Goal: Information Seeking & Learning: Find specific page/section

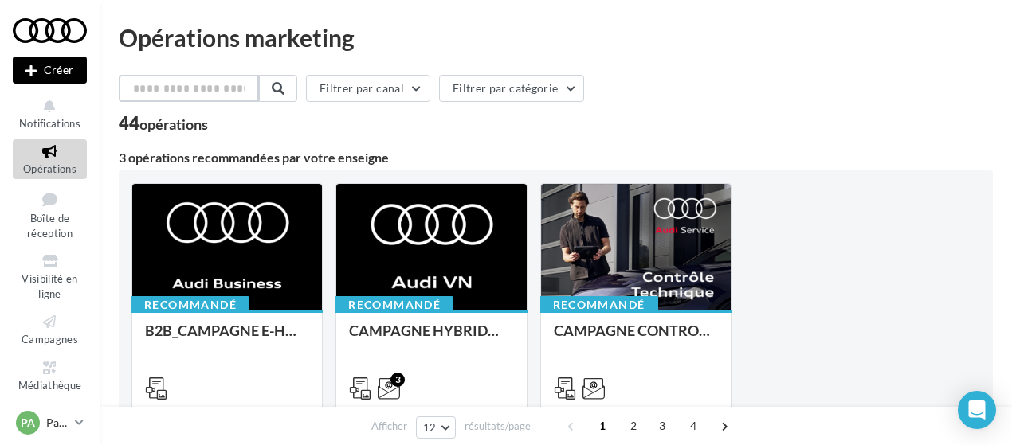
click at [237, 87] on input "text" at bounding box center [189, 88] width 140 height 27
type input "*"
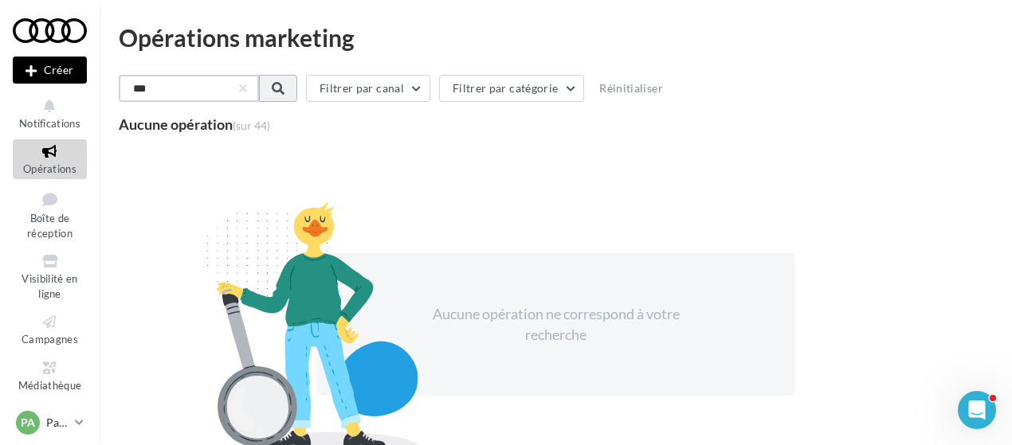
type input "***"
click at [283, 89] on span at bounding box center [276, 88] width 13 height 13
click at [347, 71] on div "Opérations marketing *** Filtrer par canal Filtrer par catégorie Réinitialiser …" at bounding box center [556, 262] width 874 height 473
click at [245, 88] on button "button" at bounding box center [241, 88] width 6 height 6
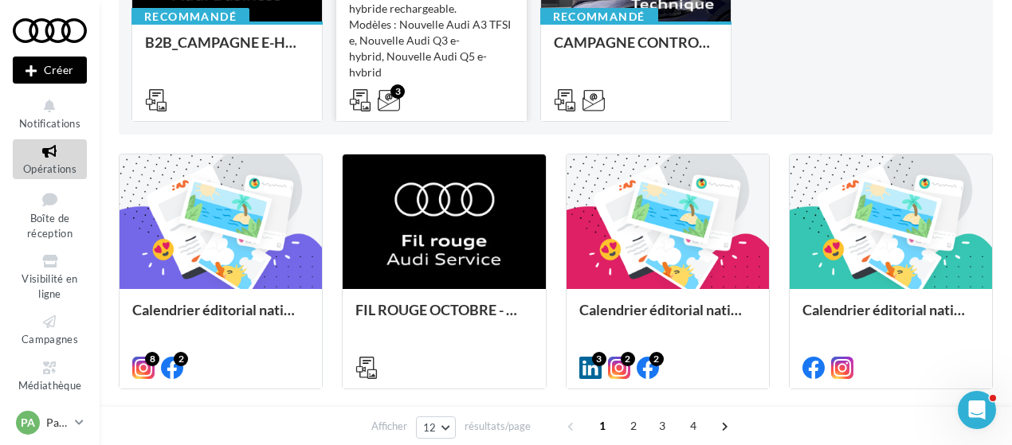
scroll to position [289, 0]
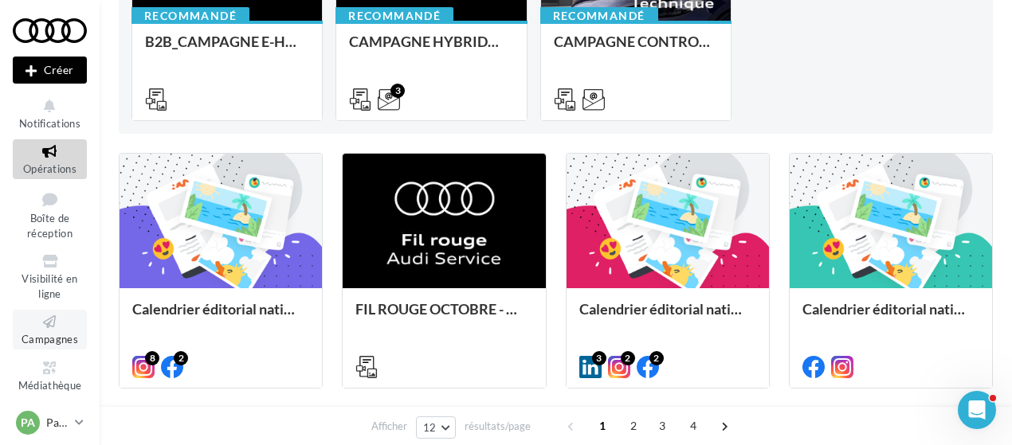
click at [50, 328] on icon at bounding box center [50, 322] width 65 height 18
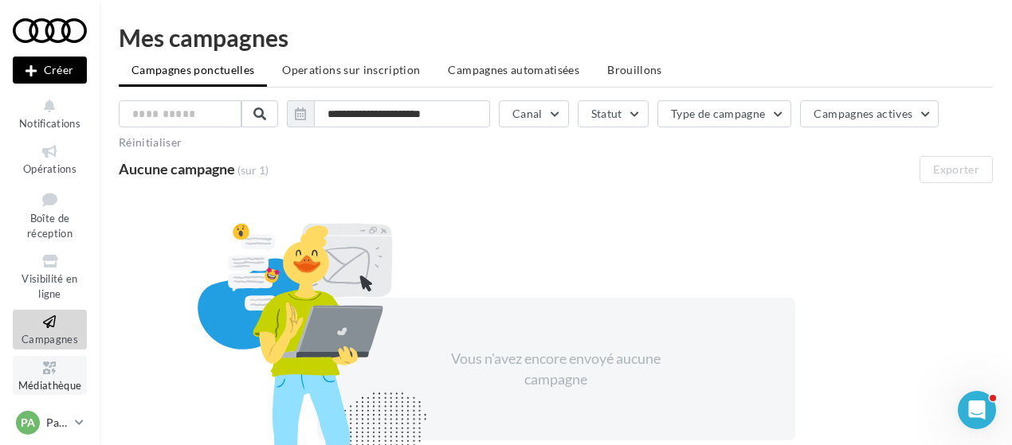
click at [39, 371] on icon at bounding box center [50, 368] width 65 height 18
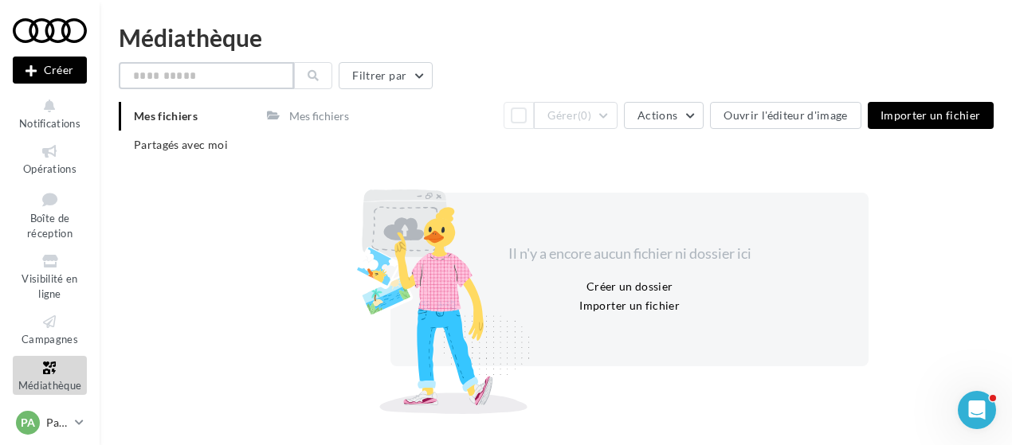
click at [194, 82] on input "text" at bounding box center [206, 75] width 175 height 27
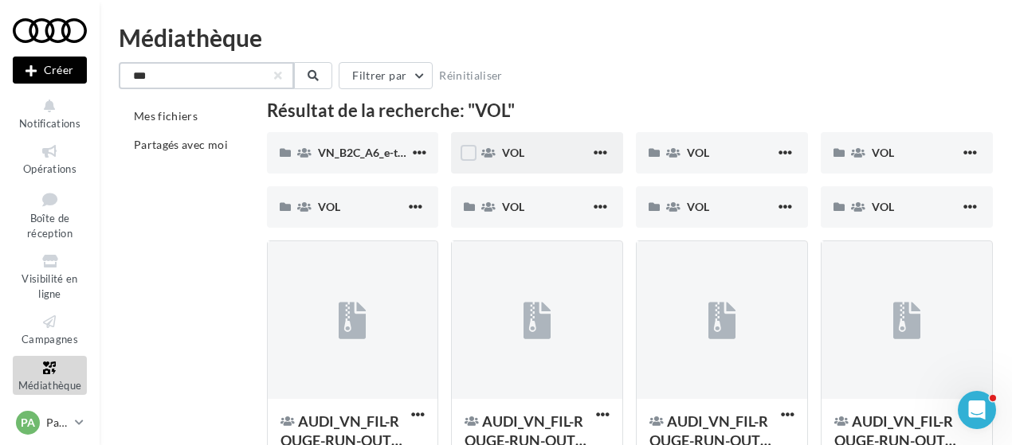
scroll to position [40, 0]
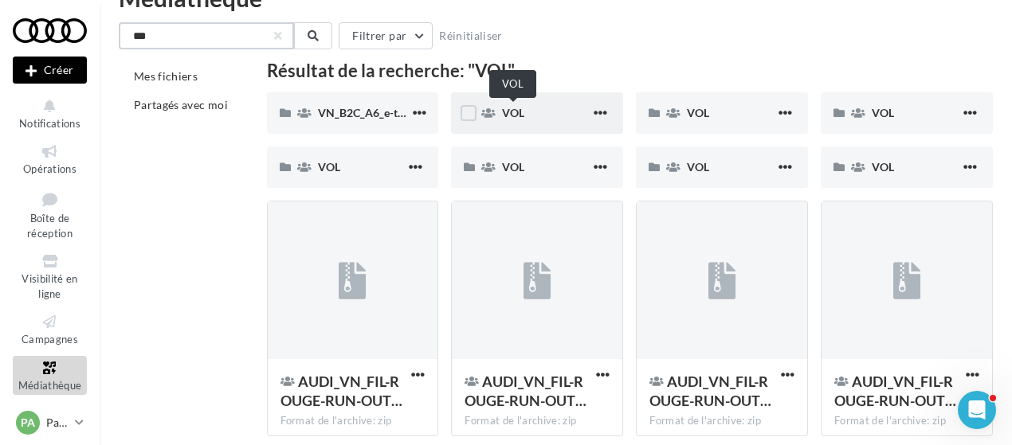
type input "***"
click at [514, 108] on span "VOL" at bounding box center [513, 113] width 22 height 14
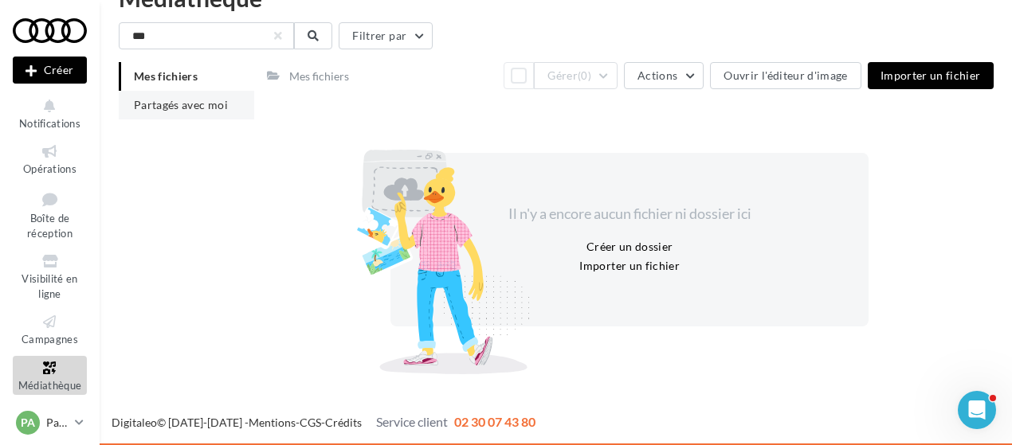
click at [164, 111] on span "Partagés avec moi" at bounding box center [181, 105] width 94 height 14
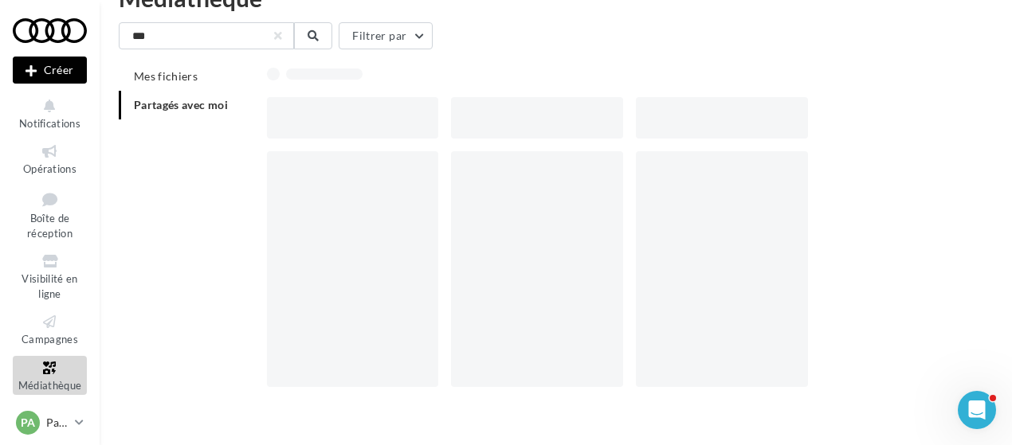
scroll to position [26, 0]
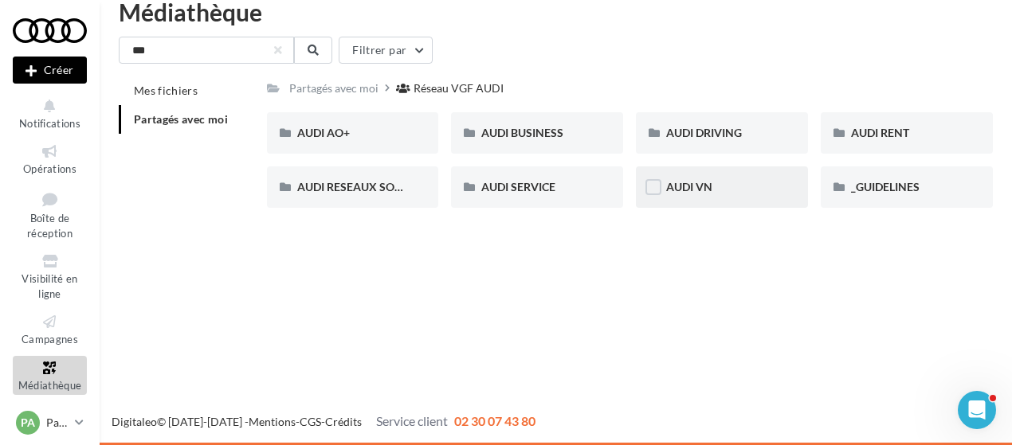
click at [720, 197] on div "AUDI VN" at bounding box center [722, 187] width 172 height 41
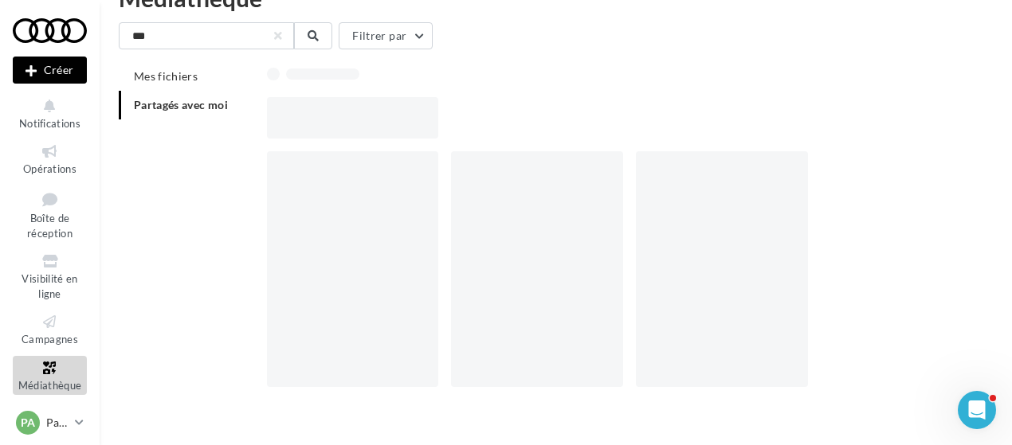
click at [720, 197] on div at bounding box center [722, 269] width 172 height 236
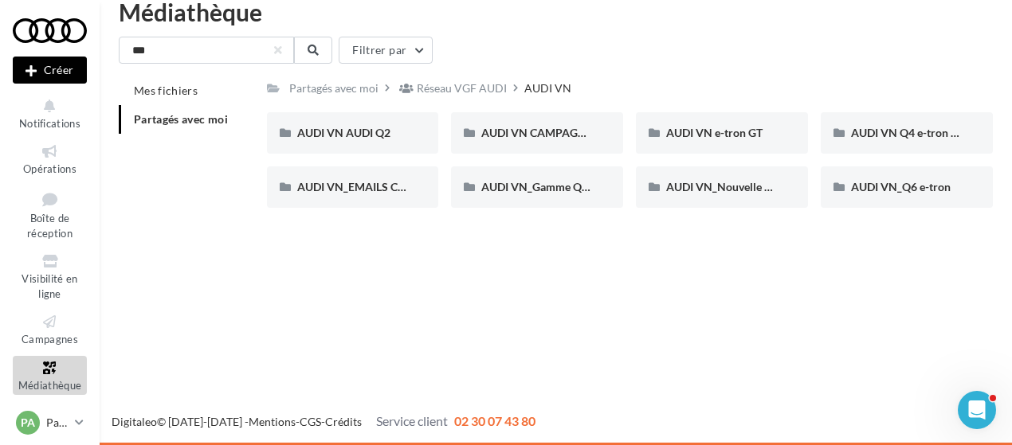
scroll to position [26, 0]
click at [357, 88] on div "Partagés avec moi" at bounding box center [333, 88] width 89 height 16
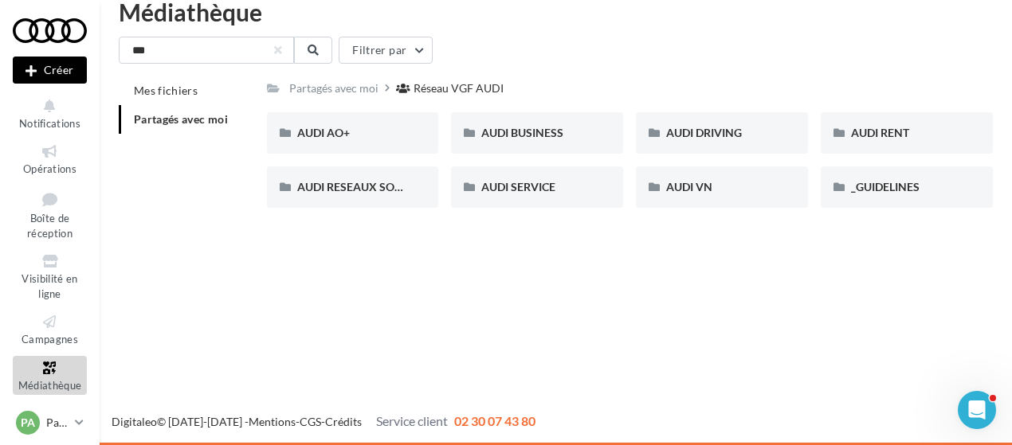
scroll to position [26, 0]
click at [395, 40] on button "Filtrer par" at bounding box center [386, 50] width 94 height 27
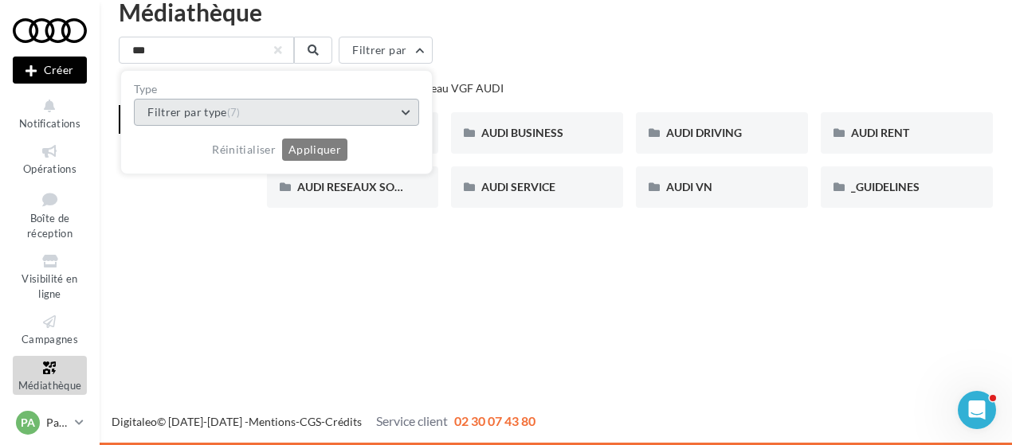
click at [303, 104] on button "Filtrer par type (7)" at bounding box center [276, 112] width 285 height 27
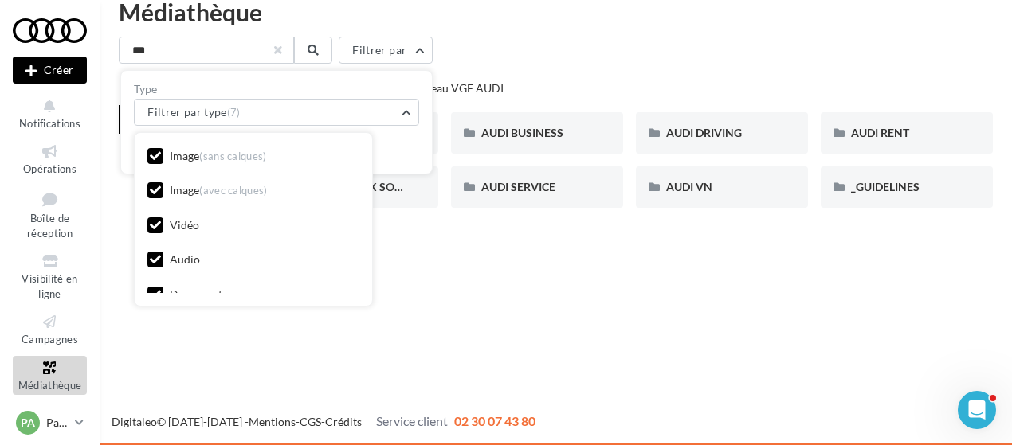
click at [277, 50] on button "button" at bounding box center [278, 50] width 6 height 6
click at [181, 157] on div "Image (sans calques)" at bounding box center [218, 156] width 97 height 16
click at [188, 190] on div "Image (avec calques)" at bounding box center [219, 190] width 98 height 16
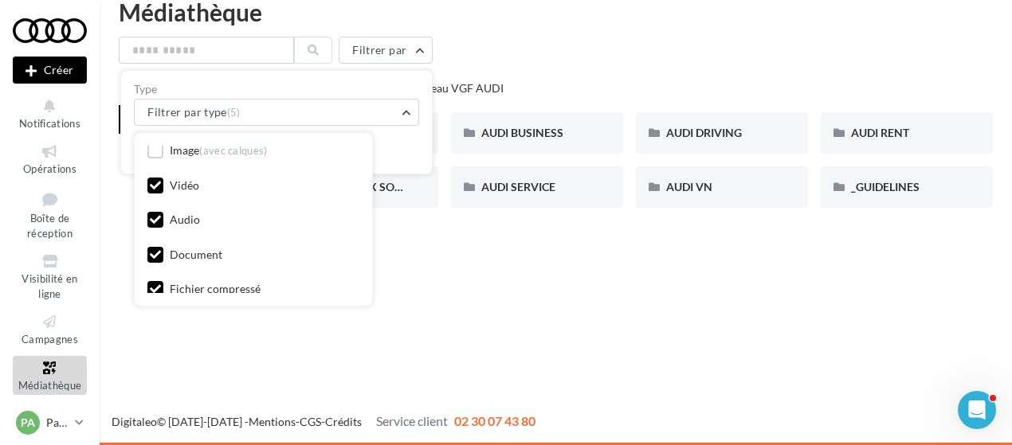
click at [171, 216] on div "Audio" at bounding box center [185, 220] width 30 height 16
click at [181, 254] on div "Document" at bounding box center [196, 255] width 53 height 16
click at [181, 254] on div "Fichier compressé" at bounding box center [215, 254] width 91 height 16
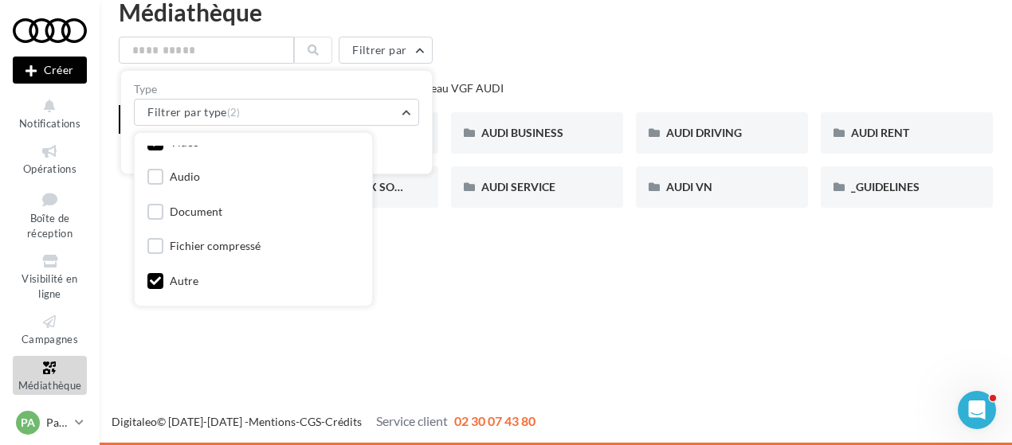
click at [170, 280] on div "Autre" at bounding box center [184, 281] width 29 height 16
click at [506, 316] on div "Nouvelle campagne Créer Notifications Opérations Boîte de réception Visibilité …" at bounding box center [506, 222] width 1012 height 445
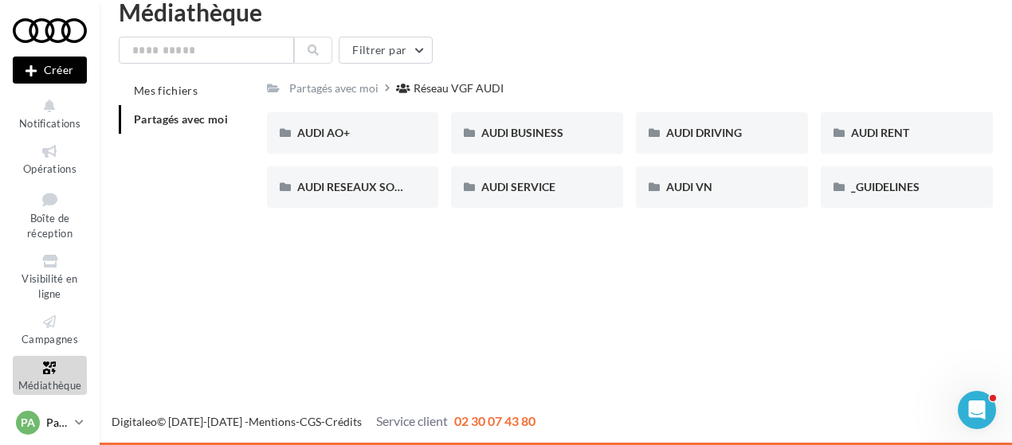
click at [73, 420] on link "PA Partenaire Audi acces_partenaire_audi" at bounding box center [50, 423] width 74 height 30
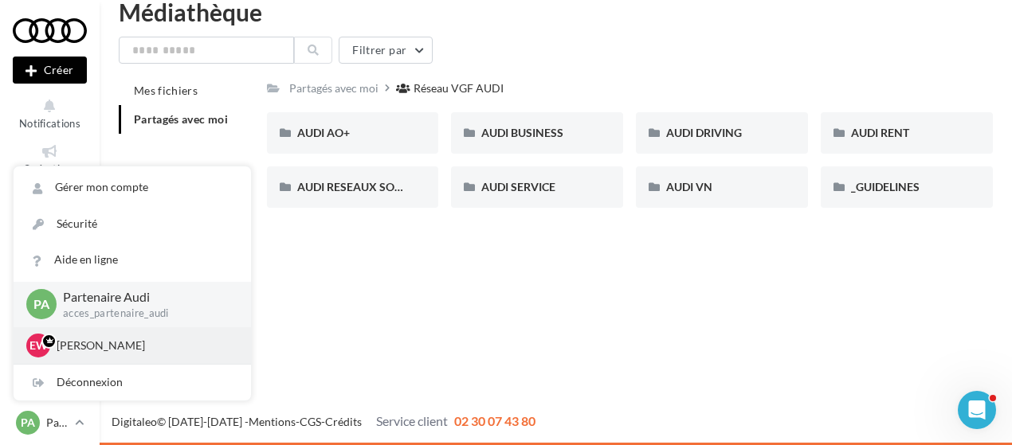
click at [86, 355] on div "EW Emmanuelle Wojtysek ewojtysek@ekstend.io" at bounding box center [132, 346] width 212 height 24
